Goal: Use online tool/utility: Utilize a website feature to perform a specific function

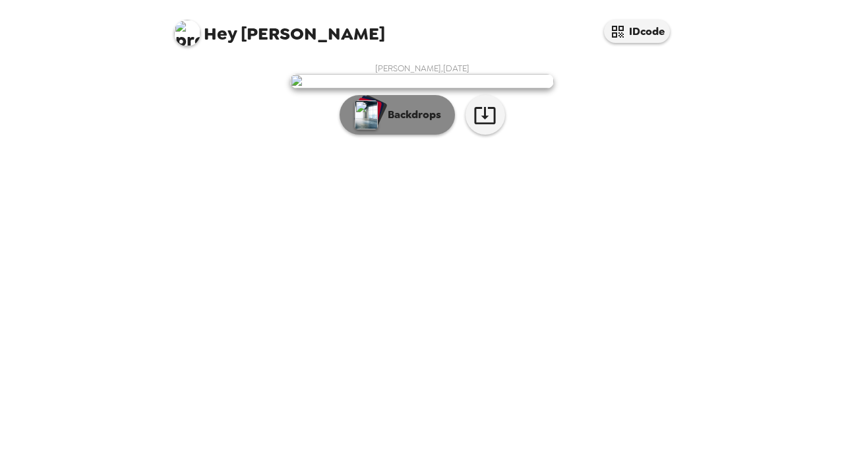
click at [417, 123] on p "Backdrops" at bounding box center [411, 115] width 60 height 16
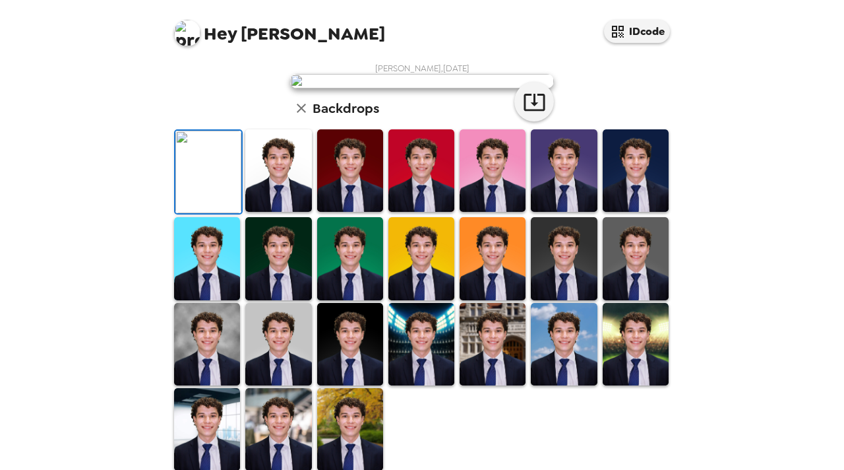
scroll to position [145, 0]
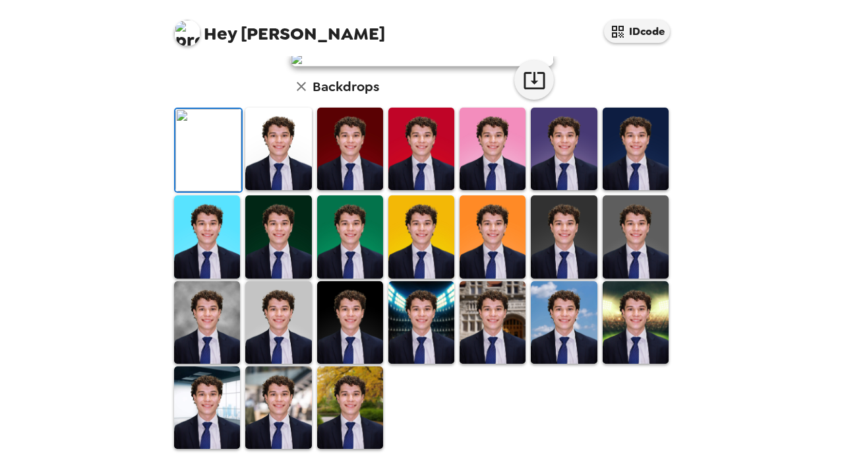
click at [613, 278] on img at bounding box center [636, 236] width 66 height 82
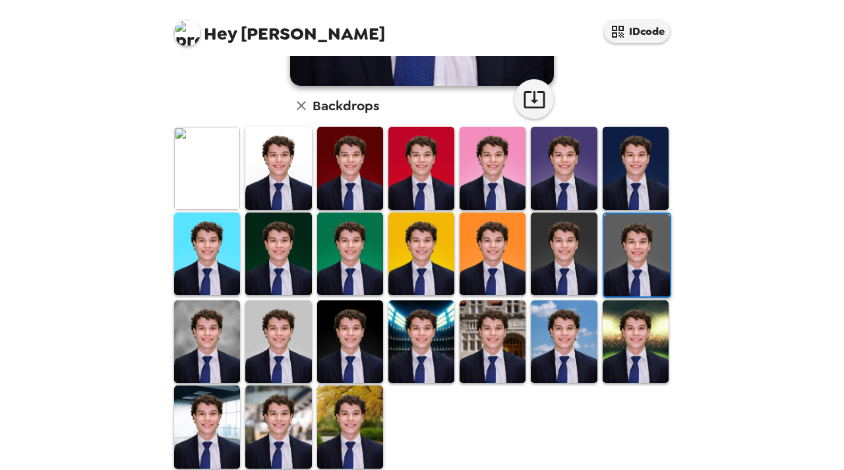
scroll to position [317, 0]
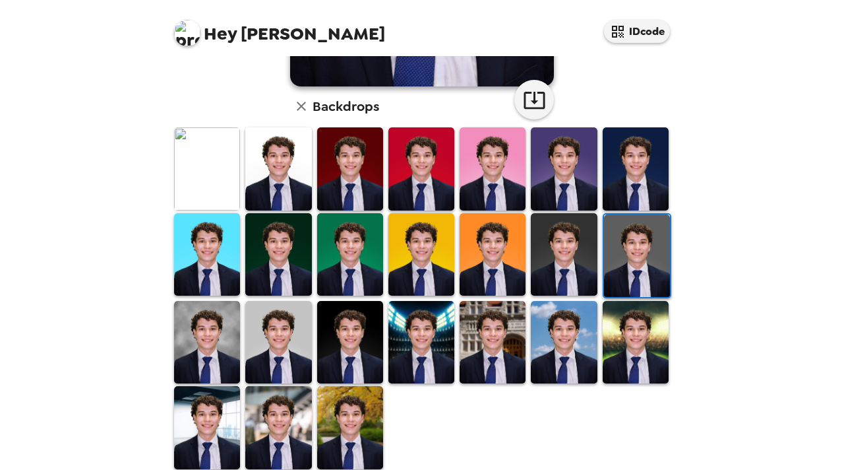
click at [490, 337] on img at bounding box center [493, 342] width 66 height 82
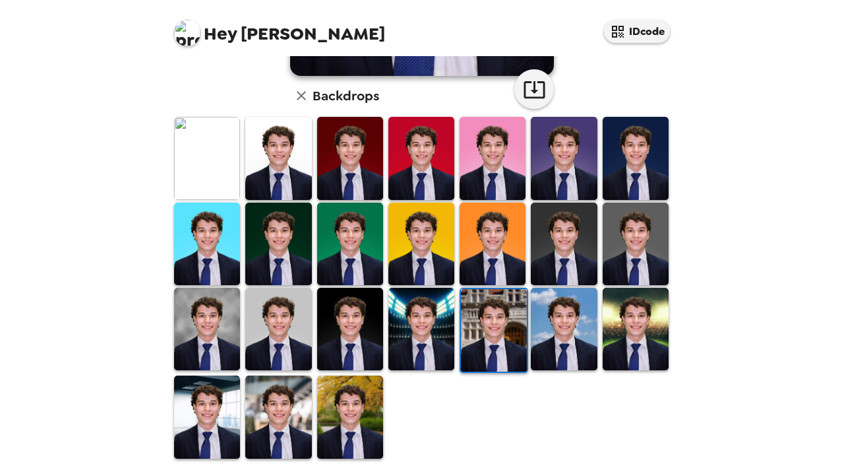
scroll to position [327, 0]
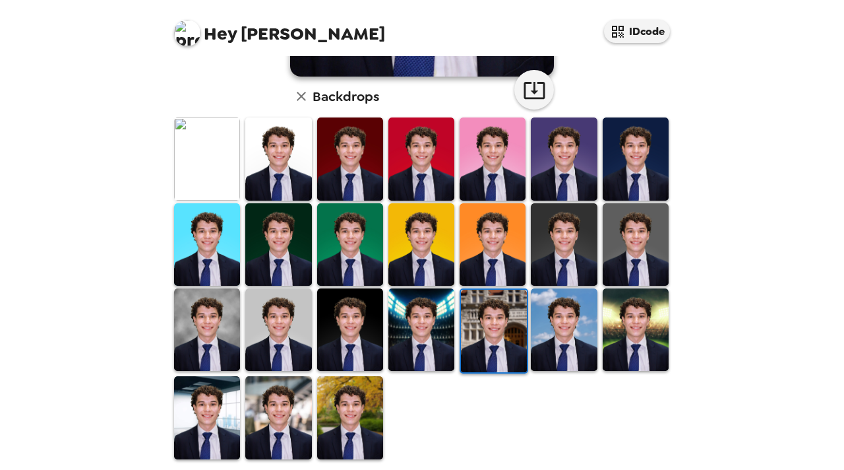
click at [217, 327] on img at bounding box center [207, 329] width 66 height 82
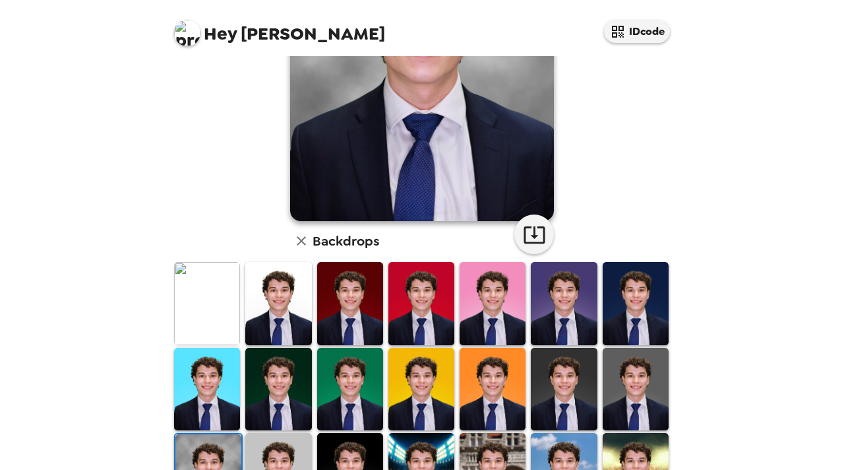
scroll to position [183, 0]
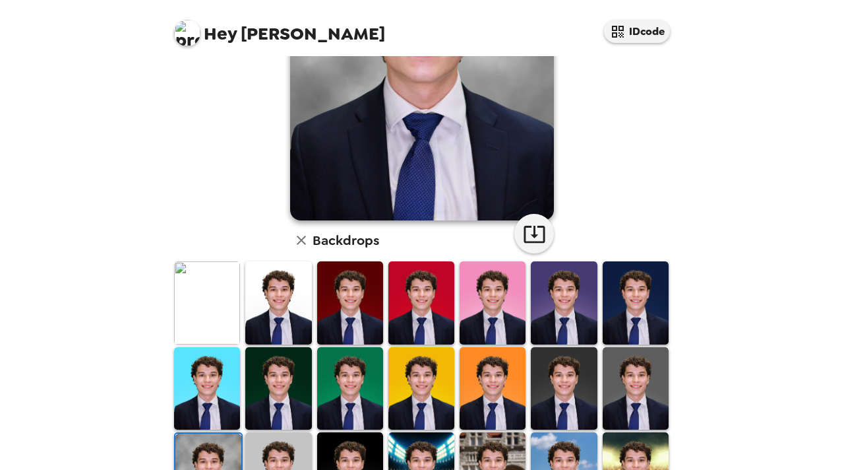
click at [546, 374] on img at bounding box center [564, 388] width 66 height 82
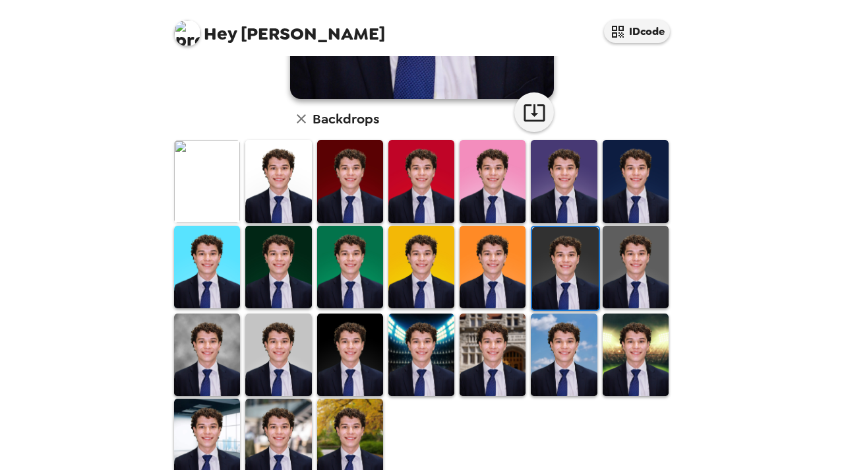
scroll to position [311, 0]
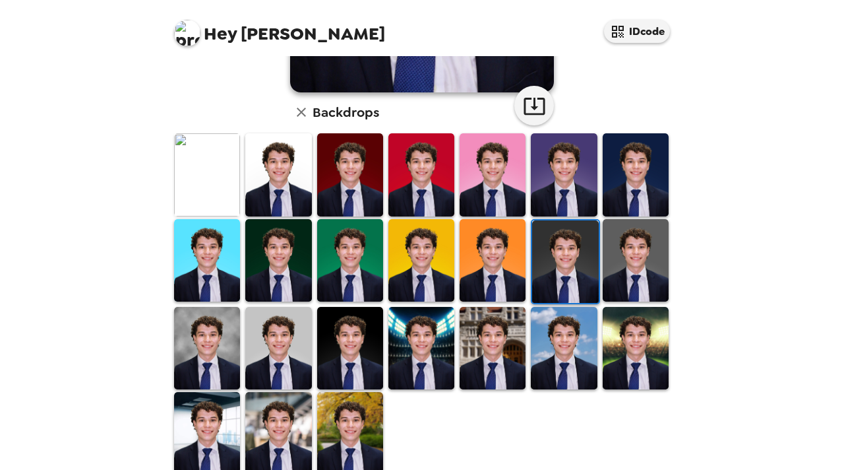
click at [268, 332] on img at bounding box center [278, 348] width 66 height 82
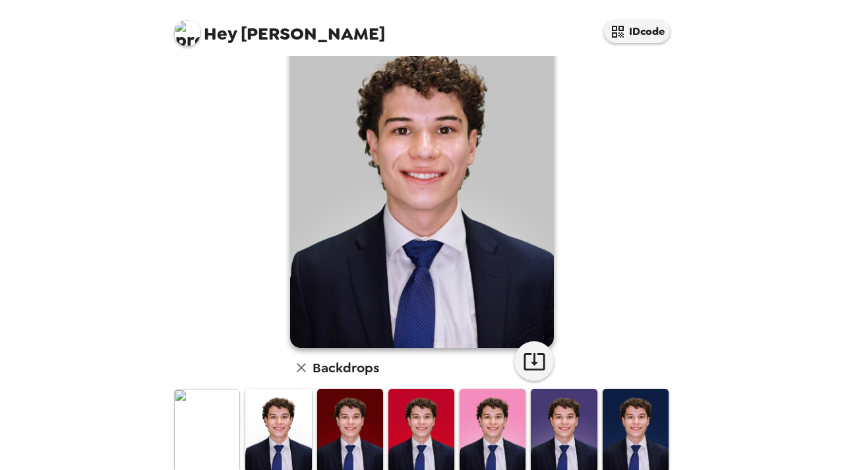
scroll to position [131, 0]
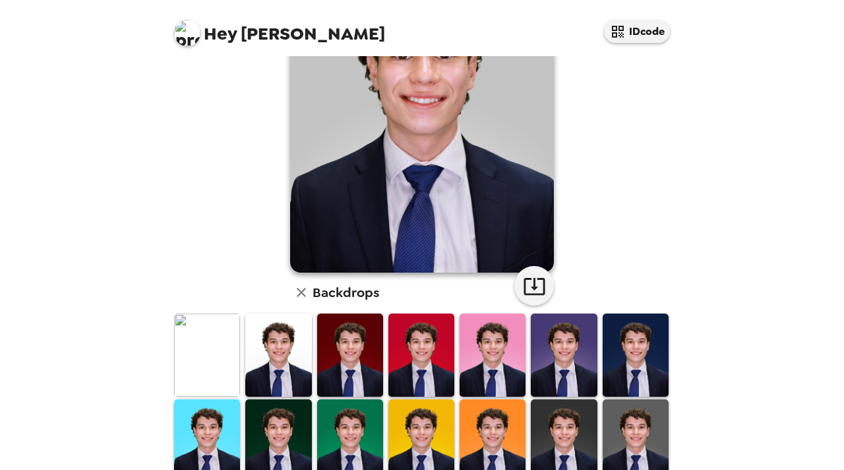
click at [549, 433] on img at bounding box center [564, 440] width 66 height 82
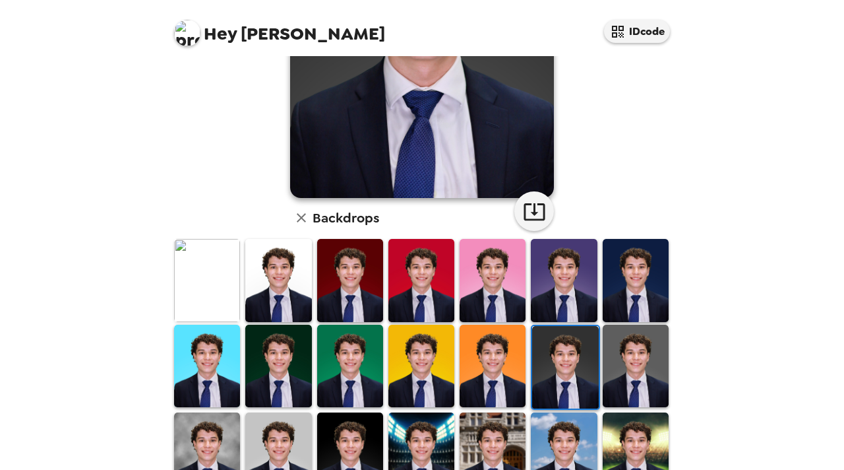
scroll to position [205, 0]
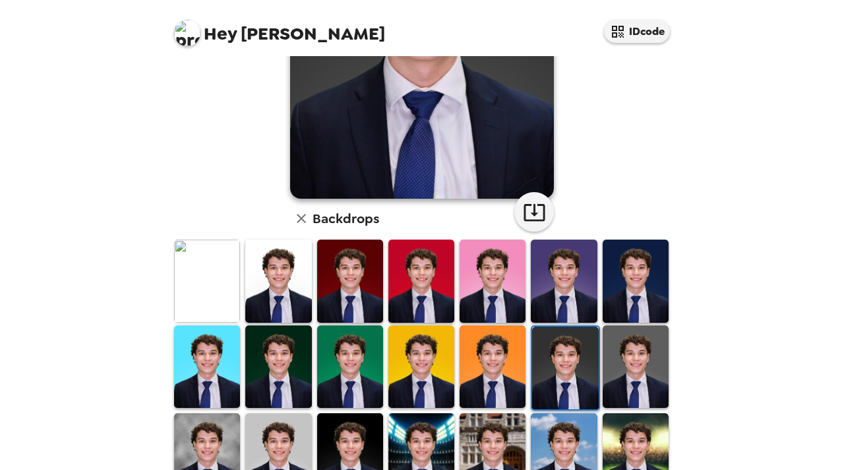
click at [613, 344] on img at bounding box center [636, 366] width 66 height 82
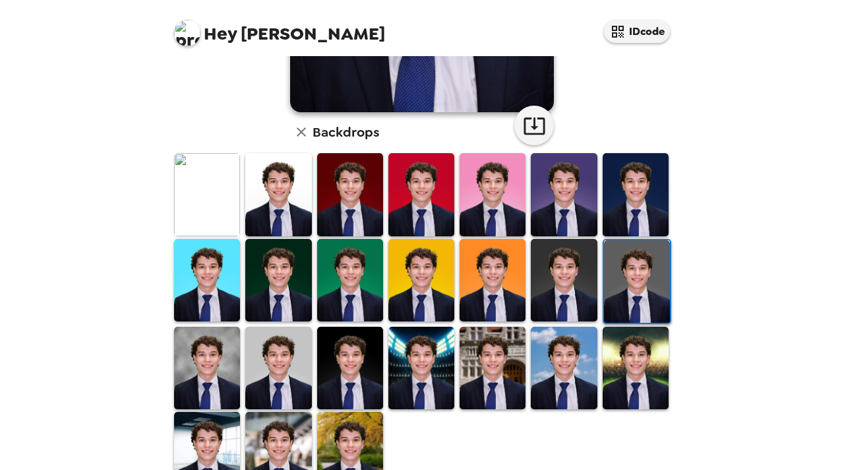
scroll to position [291, 0]
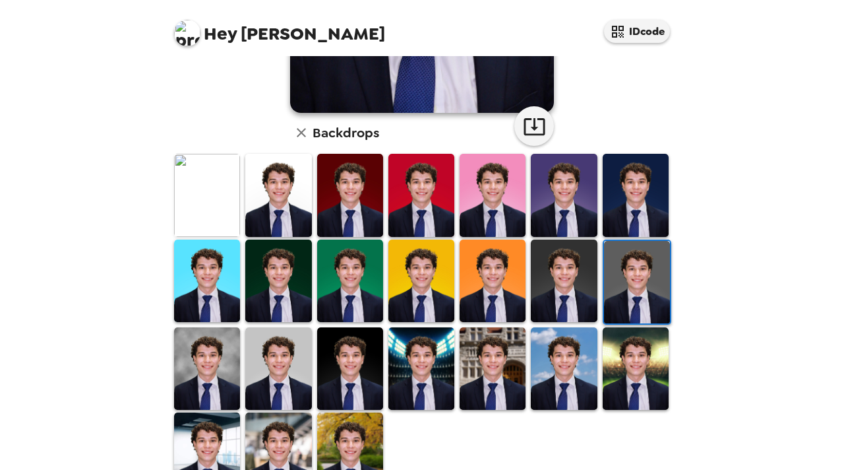
click at [227, 357] on img at bounding box center [207, 368] width 66 height 82
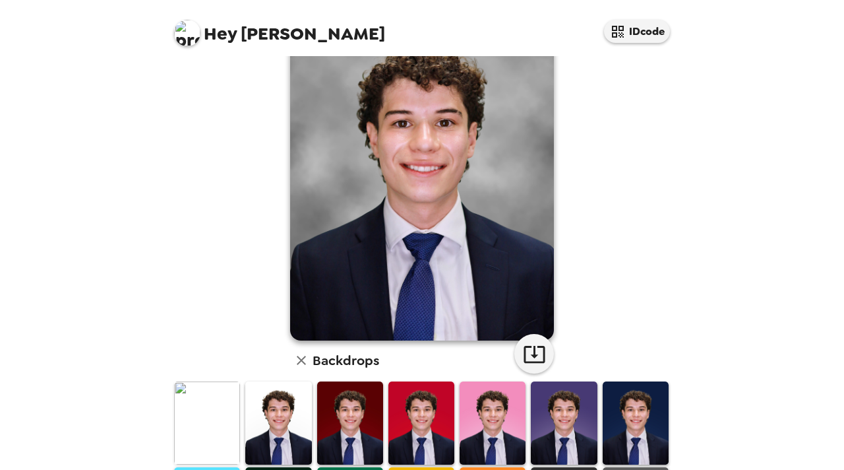
scroll to position [199, 0]
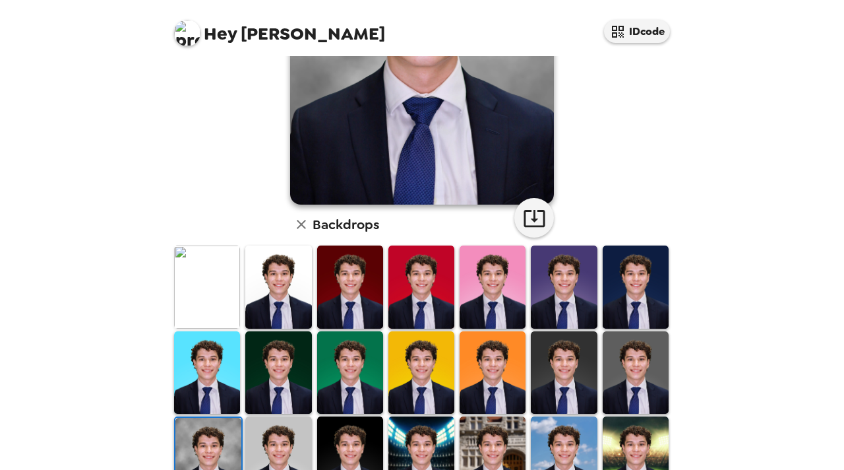
click at [567, 367] on img at bounding box center [564, 372] width 66 height 82
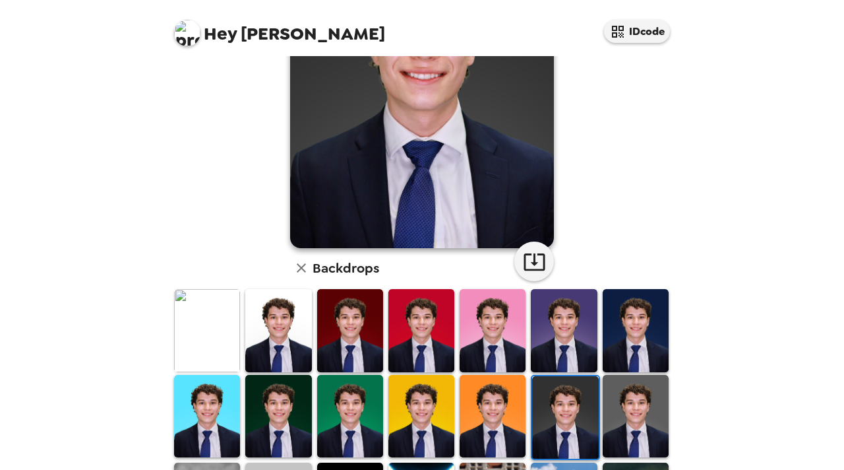
scroll to position [181, 0]
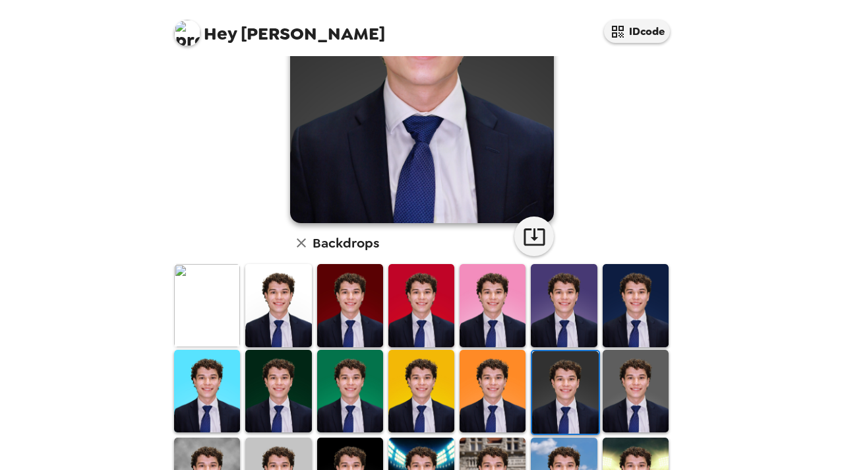
click at [636, 394] on img at bounding box center [636, 391] width 66 height 82
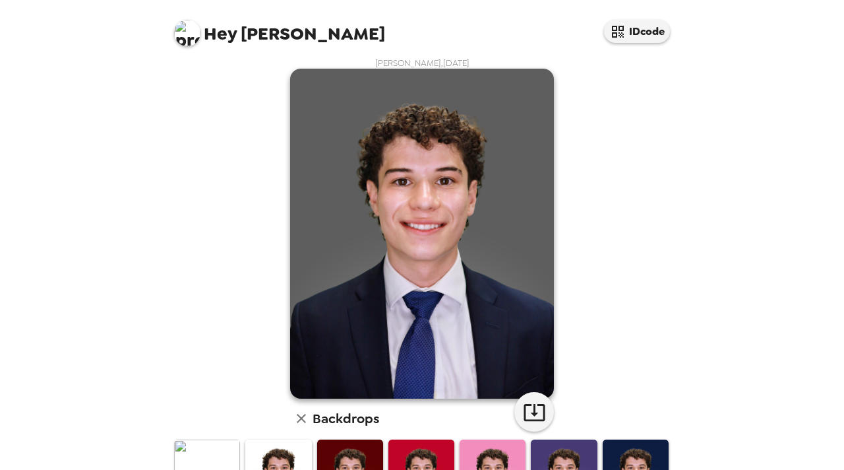
scroll to position [21, 0]
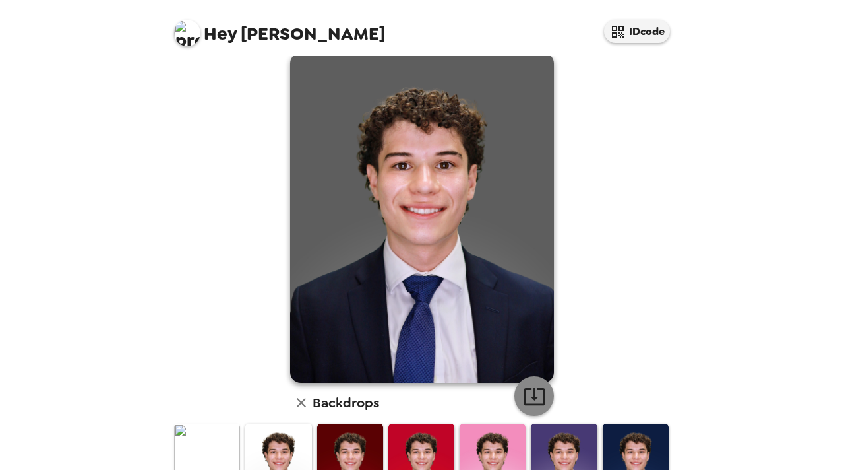
click at [531, 396] on icon "button" at bounding box center [534, 395] width 23 height 23
click at [734, 82] on div "Hey Pablo IDcode Pablo LopeZ , 09-11-2025 Backdrops" at bounding box center [422, 235] width 844 height 470
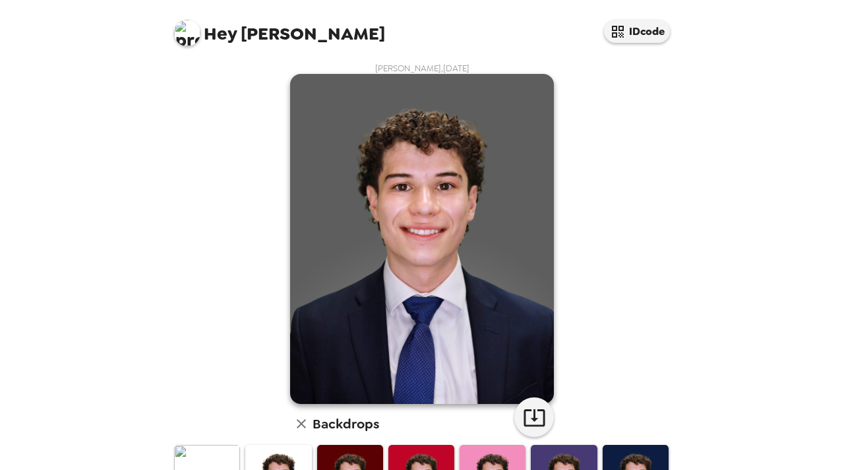
scroll to position [21, 0]
